Goal: Information Seeking & Learning: Learn about a topic

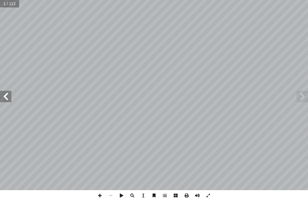
click at [305, 92] on span at bounding box center [302, 96] width 11 height 11
click at [5, 95] on span at bounding box center [5, 96] width 11 height 11
click at [306, 97] on span at bounding box center [302, 96] width 11 height 11
click at [5, 95] on span at bounding box center [5, 96] width 11 height 11
click at [7, 94] on span at bounding box center [5, 96] width 11 height 11
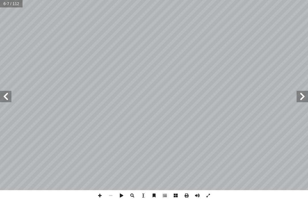
click at [5, 96] on span at bounding box center [5, 96] width 11 height 11
click at [7, 93] on span at bounding box center [5, 96] width 11 height 11
click at [4, 94] on span at bounding box center [5, 96] width 11 height 11
click at [2, 95] on span at bounding box center [5, 96] width 11 height 11
click at [7, 93] on span at bounding box center [5, 96] width 11 height 11
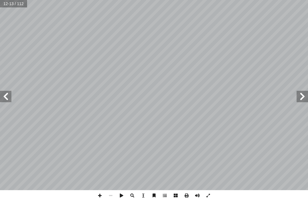
click at [8, 91] on span at bounding box center [5, 96] width 11 height 11
click at [304, 95] on span at bounding box center [302, 96] width 11 height 11
click at [305, 94] on span at bounding box center [302, 96] width 11 height 11
click at [304, 96] on span at bounding box center [302, 96] width 11 height 11
click at [303, 96] on span at bounding box center [302, 96] width 11 height 11
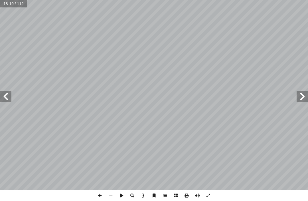
click at [305, 95] on span at bounding box center [302, 96] width 11 height 11
click at [304, 95] on span at bounding box center [302, 96] width 11 height 11
click at [303, 96] on span at bounding box center [302, 96] width 11 height 11
click at [304, 95] on span at bounding box center [302, 96] width 11 height 11
click at [7, 95] on span at bounding box center [5, 96] width 11 height 11
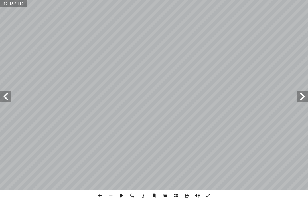
click at [297, 96] on span at bounding box center [302, 96] width 11 height 11
click at [300, 96] on span at bounding box center [302, 96] width 11 height 11
click at [1, 92] on span at bounding box center [5, 96] width 11 height 11
click at [12, 4] on input "text" at bounding box center [13, 3] width 27 height 7
click at [17, 7] on input "text" at bounding box center [13, 3] width 27 height 7
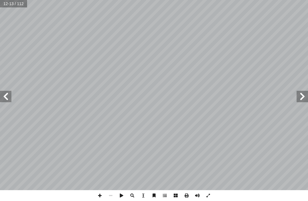
click at [3, 91] on span at bounding box center [5, 96] width 11 height 11
click at [10, 96] on span at bounding box center [5, 96] width 11 height 11
click at [10, 95] on span at bounding box center [5, 96] width 11 height 11
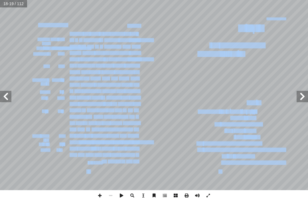
click at [299, 99] on span at bounding box center [302, 96] width 11 height 11
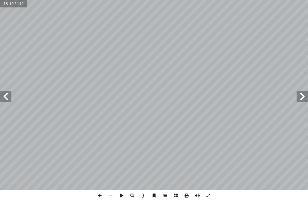
click at [301, 100] on span at bounding box center [302, 96] width 11 height 11
click at [305, 97] on span at bounding box center [302, 96] width 11 height 11
click at [307, 94] on span at bounding box center [302, 96] width 11 height 11
click at [0, 100] on span at bounding box center [5, 96] width 11 height 11
click at [9, 92] on span at bounding box center [5, 96] width 11 height 11
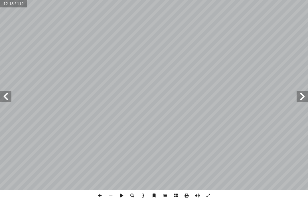
click at [11, 92] on span at bounding box center [5, 96] width 11 height 11
click at [5, 96] on span at bounding box center [5, 96] width 11 height 11
click at [9, 91] on span at bounding box center [5, 96] width 11 height 11
click at [3, 96] on span at bounding box center [5, 96] width 11 height 11
click at [9, 95] on span at bounding box center [5, 96] width 11 height 11
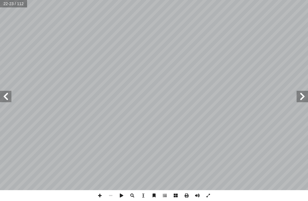
click at [11, 92] on span at bounding box center [5, 96] width 11 height 11
click at [9, 100] on span at bounding box center [5, 96] width 11 height 11
click at [11, 91] on span at bounding box center [5, 96] width 11 height 11
click at [9, 91] on span at bounding box center [5, 96] width 11 height 11
click at [307, 91] on span at bounding box center [302, 96] width 11 height 11
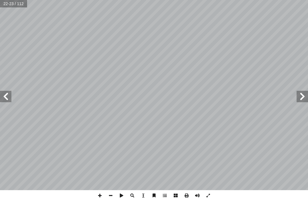
click at [0, 98] on span at bounding box center [5, 96] width 11 height 11
